Goal: Task Accomplishment & Management: Use online tool/utility

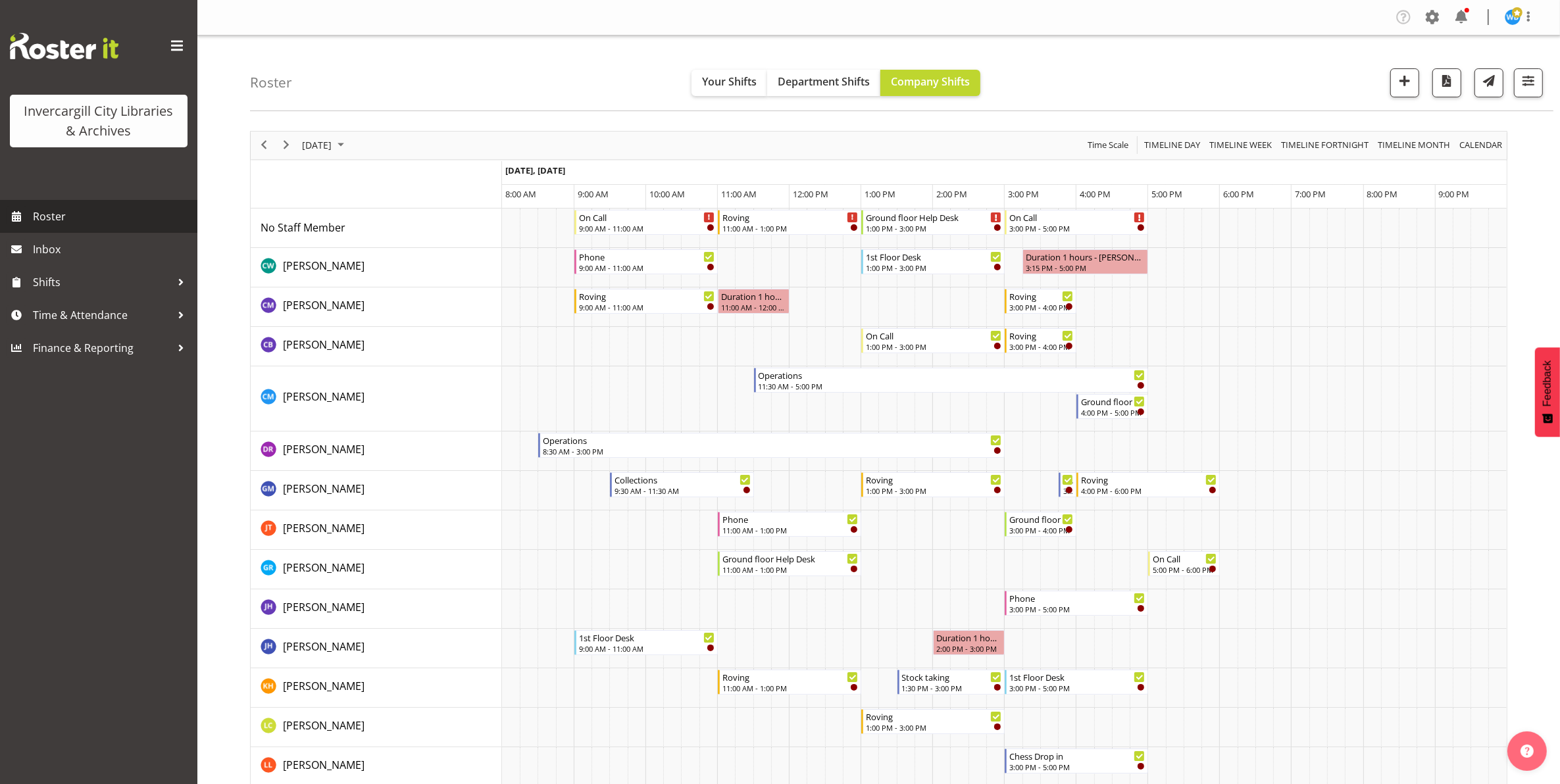
click at [28, 209] on link "Roster" at bounding box center [98, 217] width 197 height 33
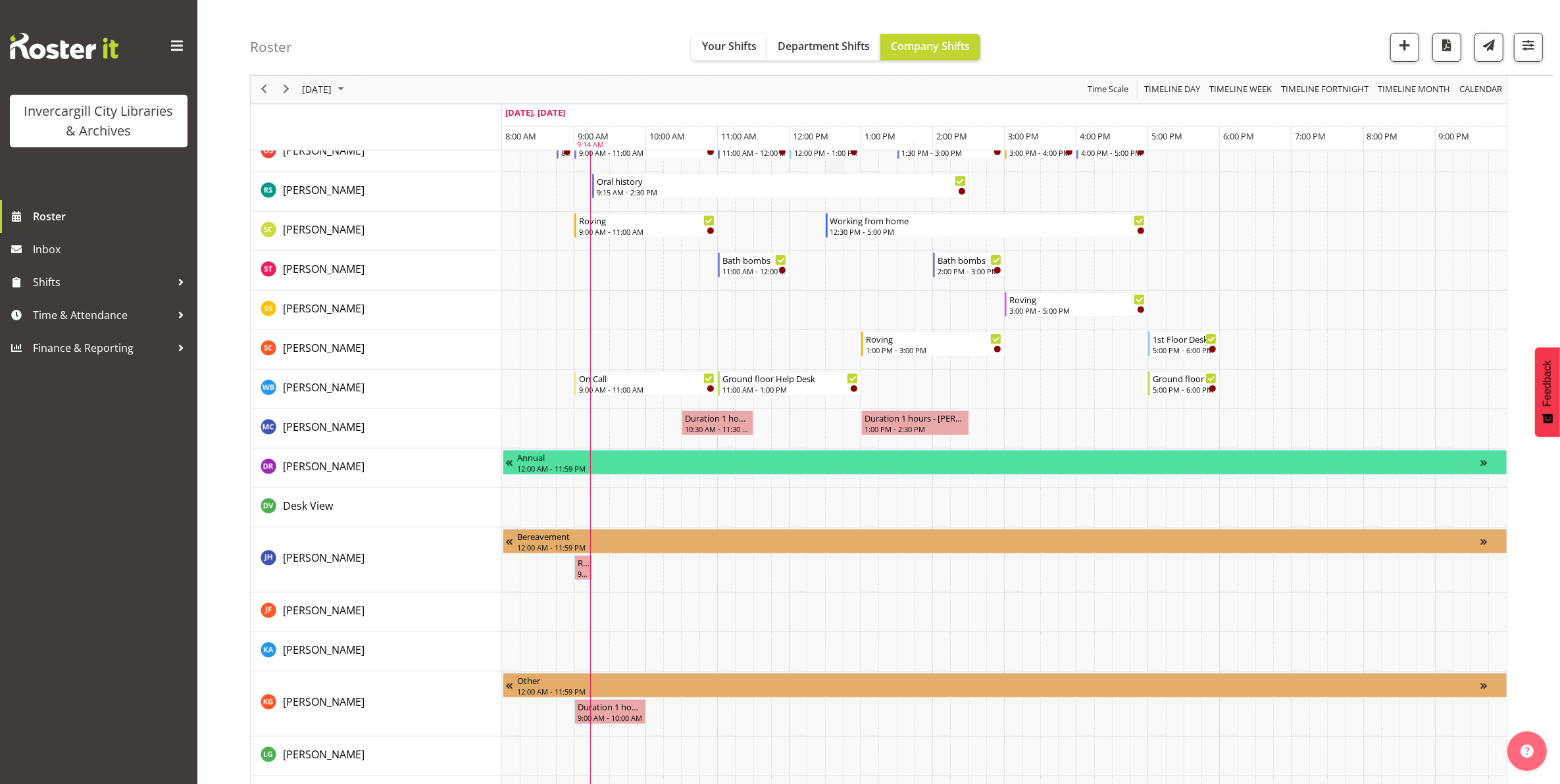
scroll to position [819, 0]
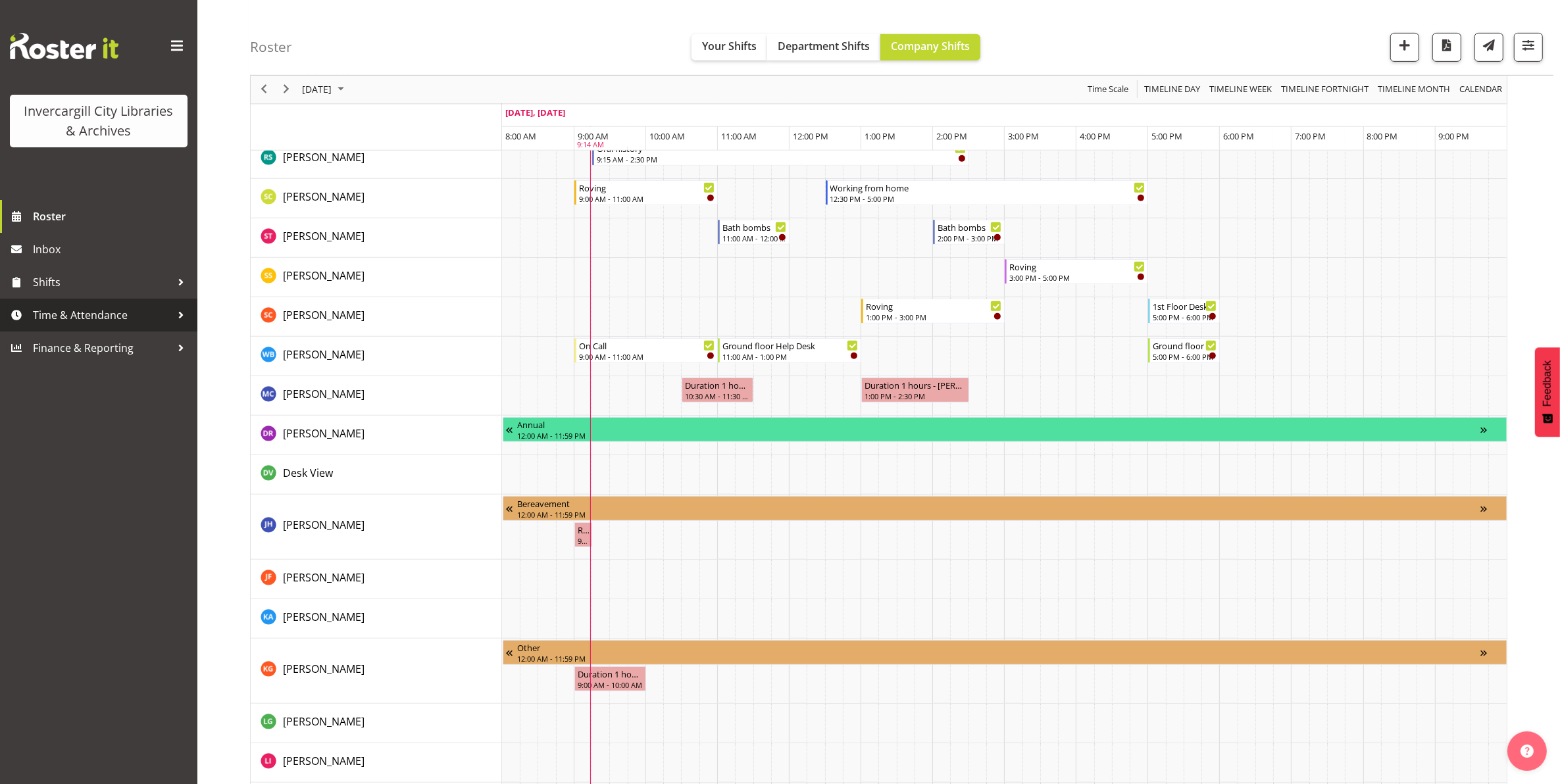
click at [91, 316] on span "Time & Attendance" at bounding box center [102, 315] width 138 height 19
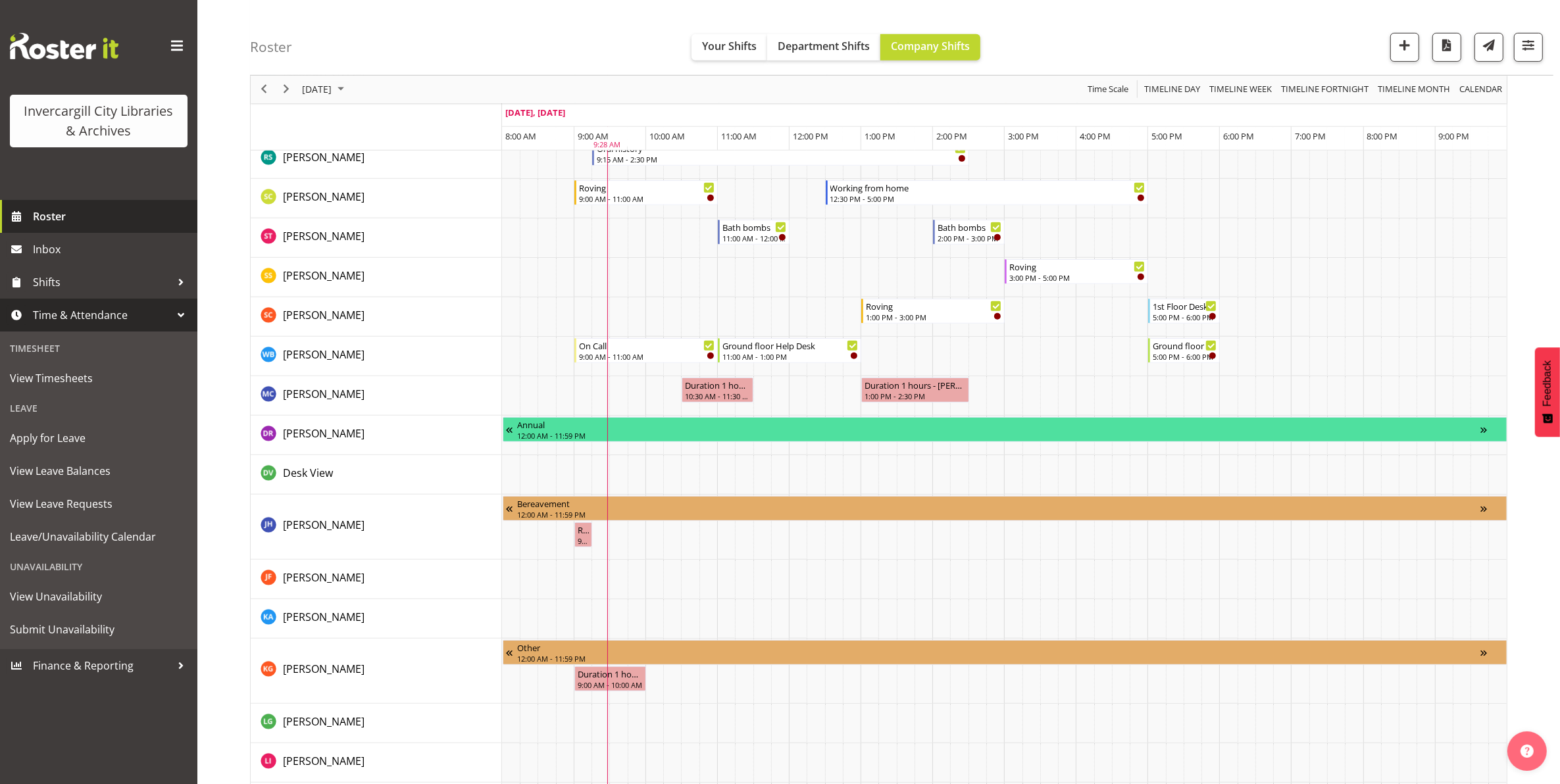
click at [44, 222] on span "Roster" at bounding box center [112, 216] width 158 height 19
